Goal: Task Accomplishment & Management: Use online tool/utility

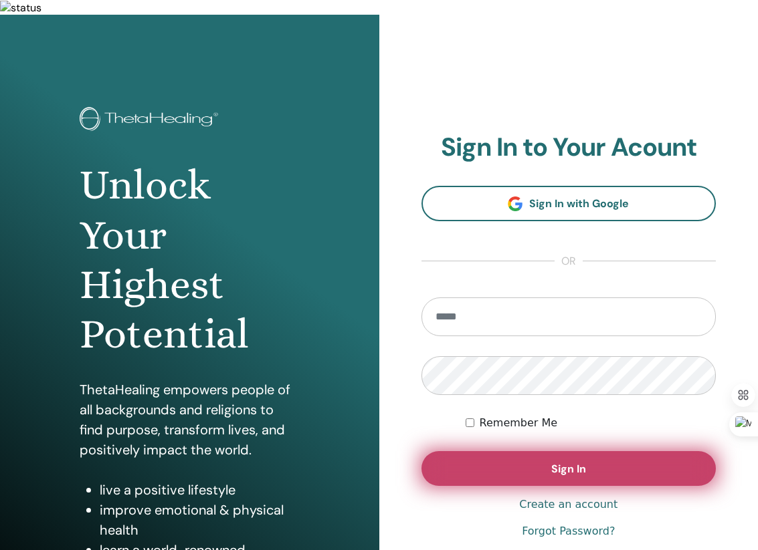
type input "**********"
click at [487, 461] on button "Sign In" at bounding box center [568, 468] width 295 height 35
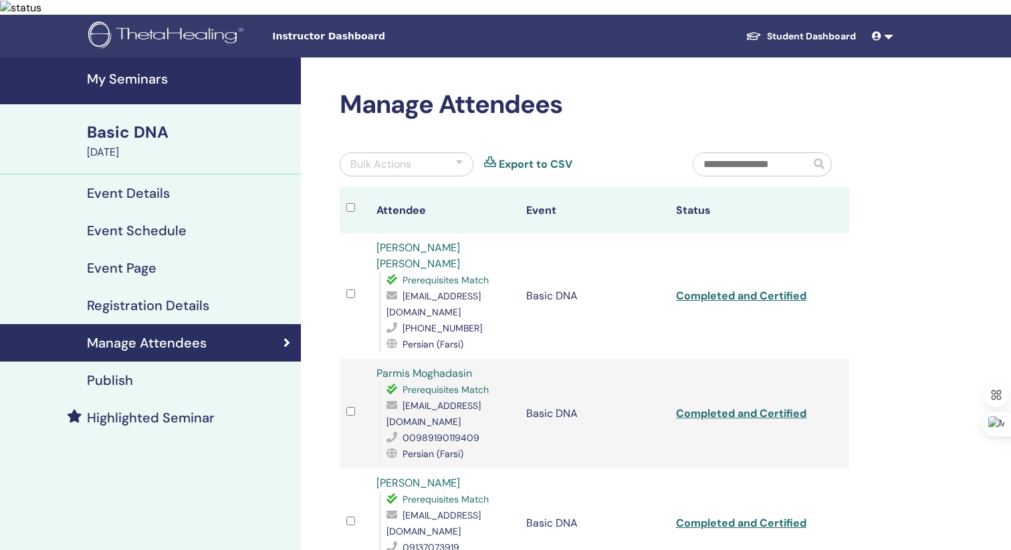
click at [163, 71] on h4 "My Seminars" at bounding box center [190, 79] width 206 height 16
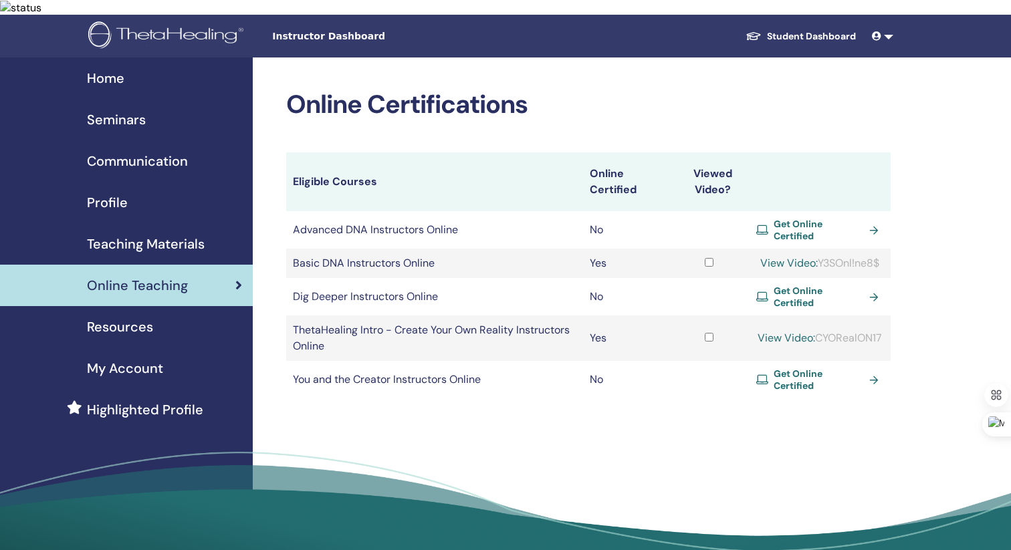
click at [801, 218] on span "Get Online Certified" at bounding box center [819, 230] width 90 height 24
click at [327, 249] on td "Basic DNA Instructors Online" at bounding box center [434, 263] width 297 height 29
click at [784, 256] on link "View Video:" at bounding box center [789, 263] width 58 height 14
drag, startPoint x: 886, startPoint y: 245, endPoint x: 822, endPoint y: 245, distance: 63.5
click at [821, 249] on td "View Video: Y3SOnl!ne8$" at bounding box center [820, 263] width 141 height 29
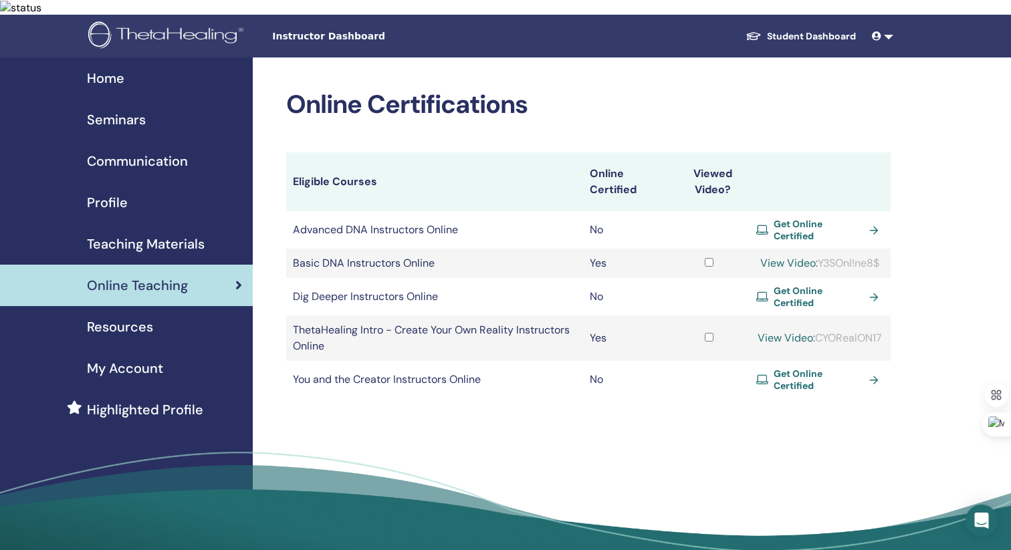
copy div "Y3SOnl!ne8$"
click at [772, 256] on link "View Video:" at bounding box center [789, 263] width 58 height 14
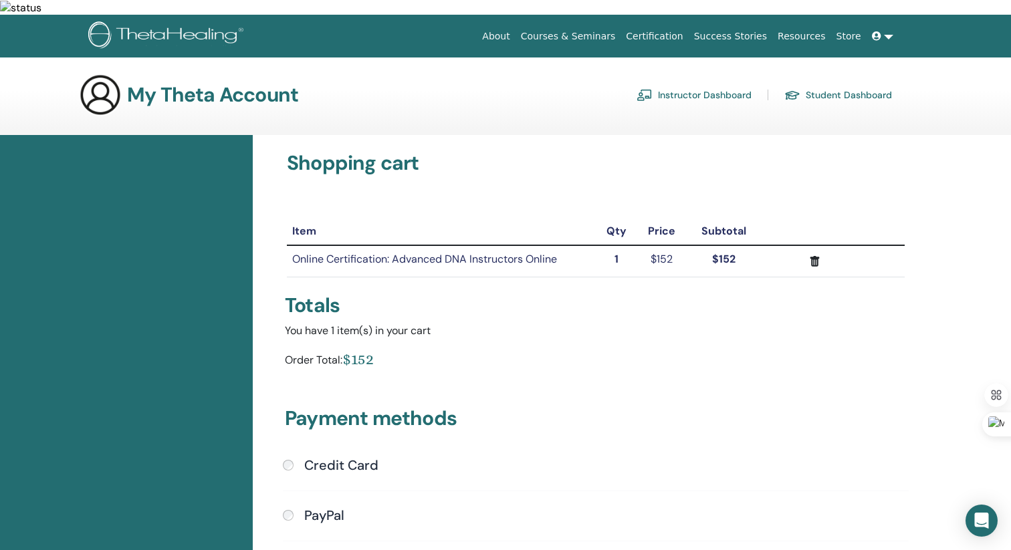
click at [482, 245] on td "Online Certification: Advanced DNA Instructors Online" at bounding box center [441, 260] width 309 height 31
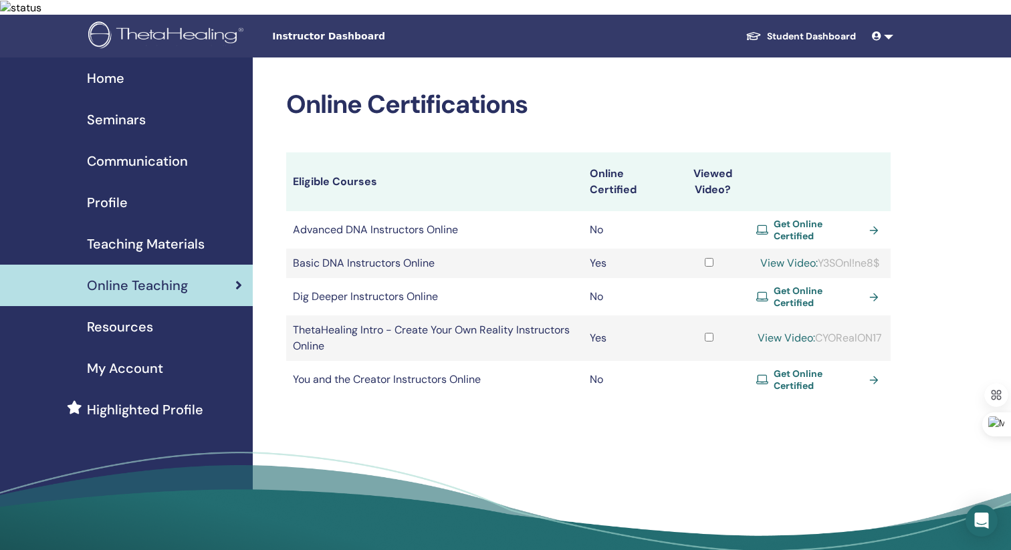
drag, startPoint x: 819, startPoint y: 239, endPoint x: 885, endPoint y: 243, distance: 65.7
click at [885, 249] on td "View Video: Y3SOnl!ne8$" at bounding box center [820, 263] width 141 height 29
copy div "Y3SOnl!ne8$"
